Goal: Task Accomplishment & Management: Complete application form

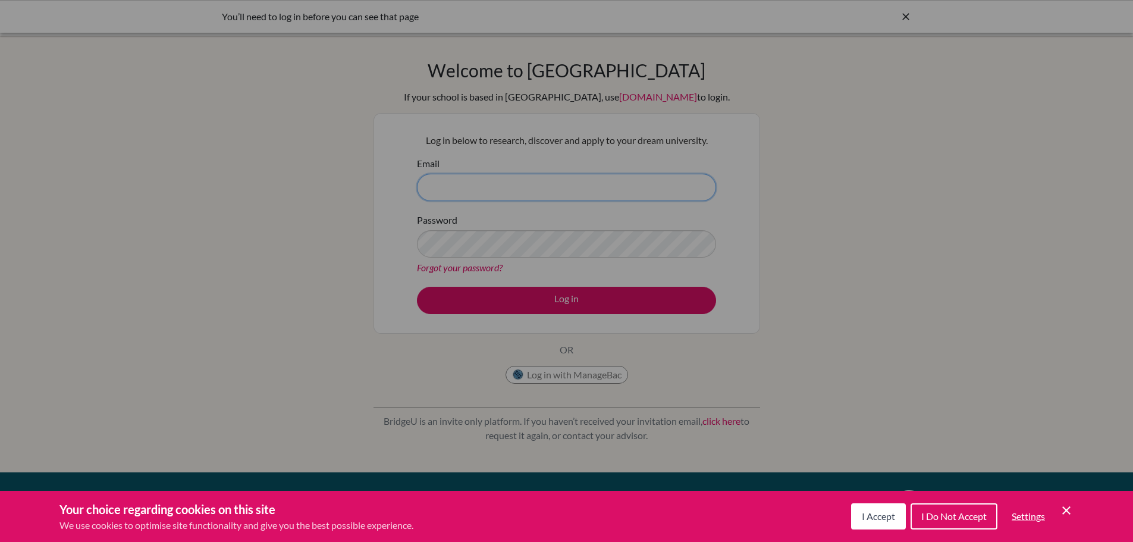
type input "m.marshall@bis-ny.org"
click at [855, 275] on div "Cookie Preferences" at bounding box center [566, 271] width 1133 height 542
click at [1020, 512] on span "Settings" at bounding box center [1027, 515] width 33 height 11
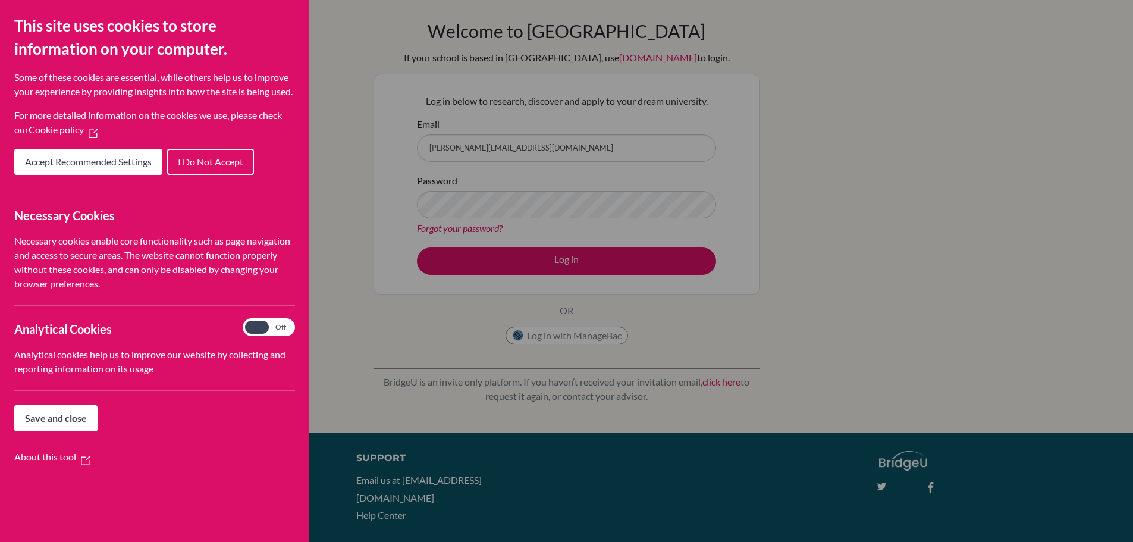
scroll to position [93, 0]
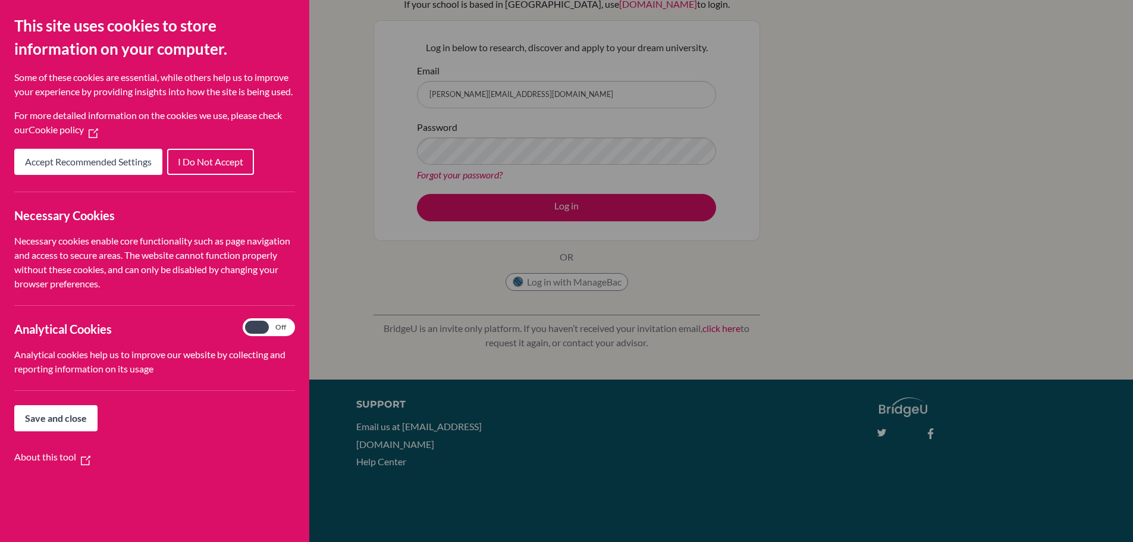
click at [64, 423] on span "Save and close" at bounding box center [56, 417] width 62 height 11
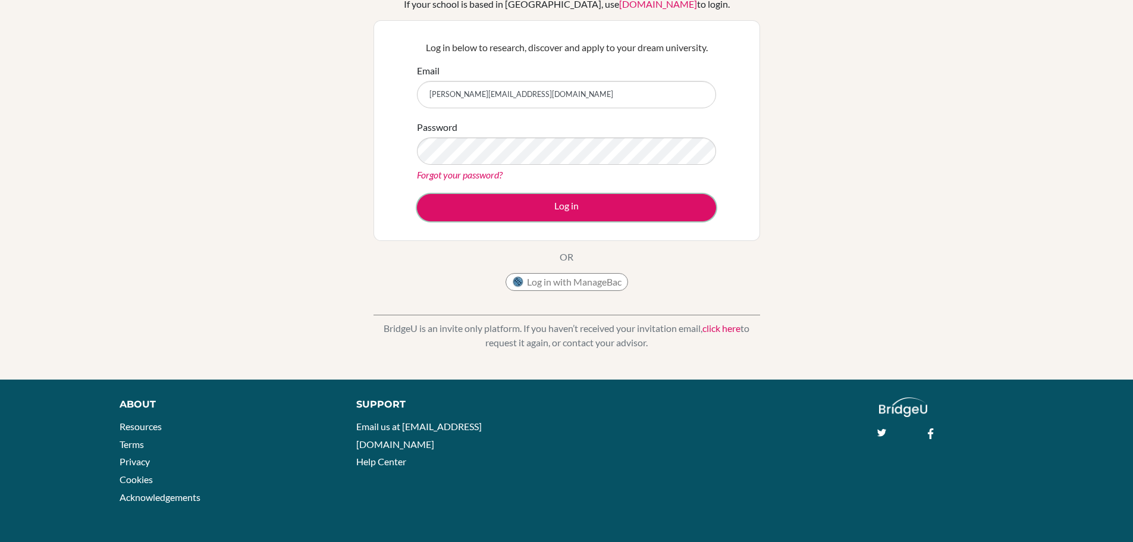
click at [586, 207] on button "Log in" at bounding box center [566, 207] width 299 height 27
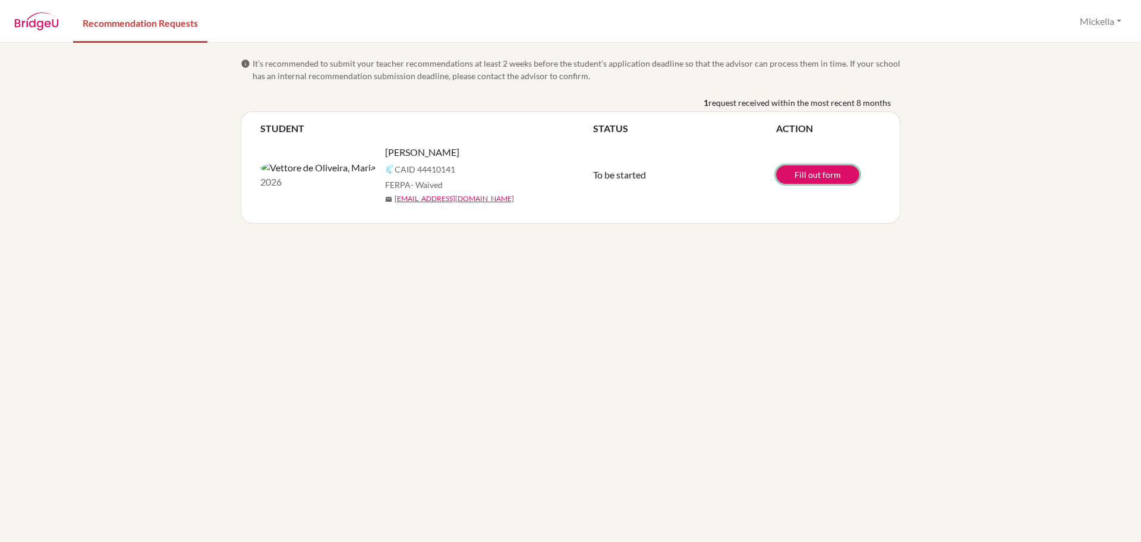
click at [824, 177] on link "Fill out form" at bounding box center [817, 174] width 83 height 18
drag, startPoint x: 372, startPoint y: 154, endPoint x: 294, endPoint y: 153, distance: 77.3
click at [385, 153] on span "[PERSON_NAME]" at bounding box center [422, 152] width 74 height 14
copy span "[PERSON_NAME]"
